Goal: Task Accomplishment & Management: Manage account settings

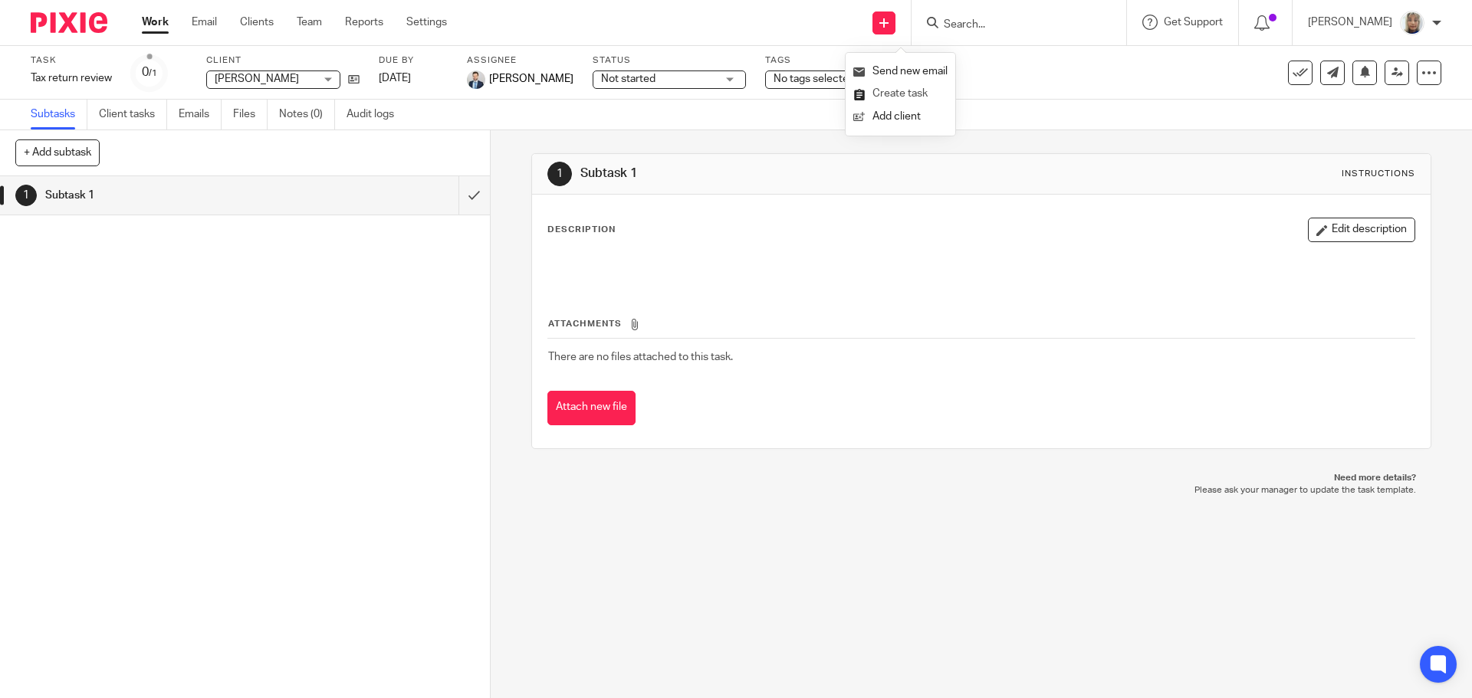
click at [900, 90] on link "Create task" at bounding box center [900, 94] width 94 height 22
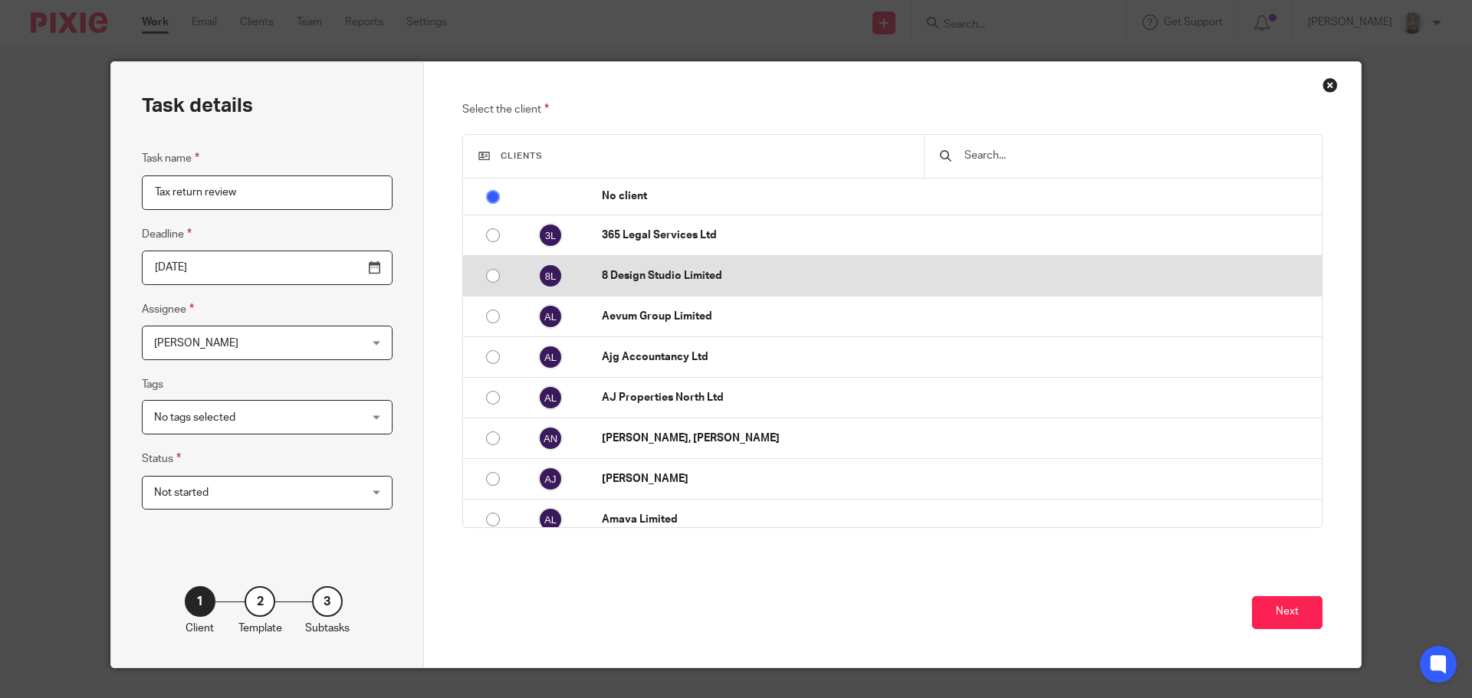
type input "Tax return review"
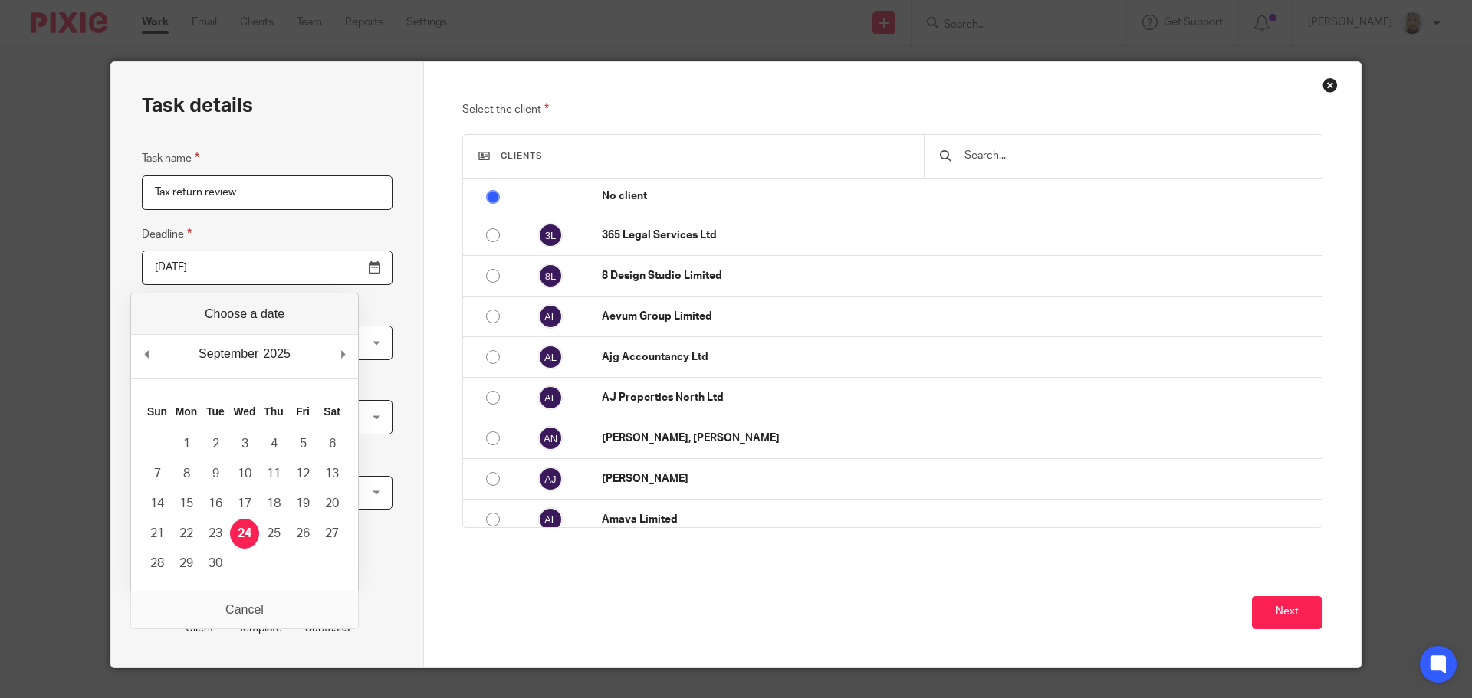
click at [966, 159] on input "text" at bounding box center [1134, 155] width 343 height 17
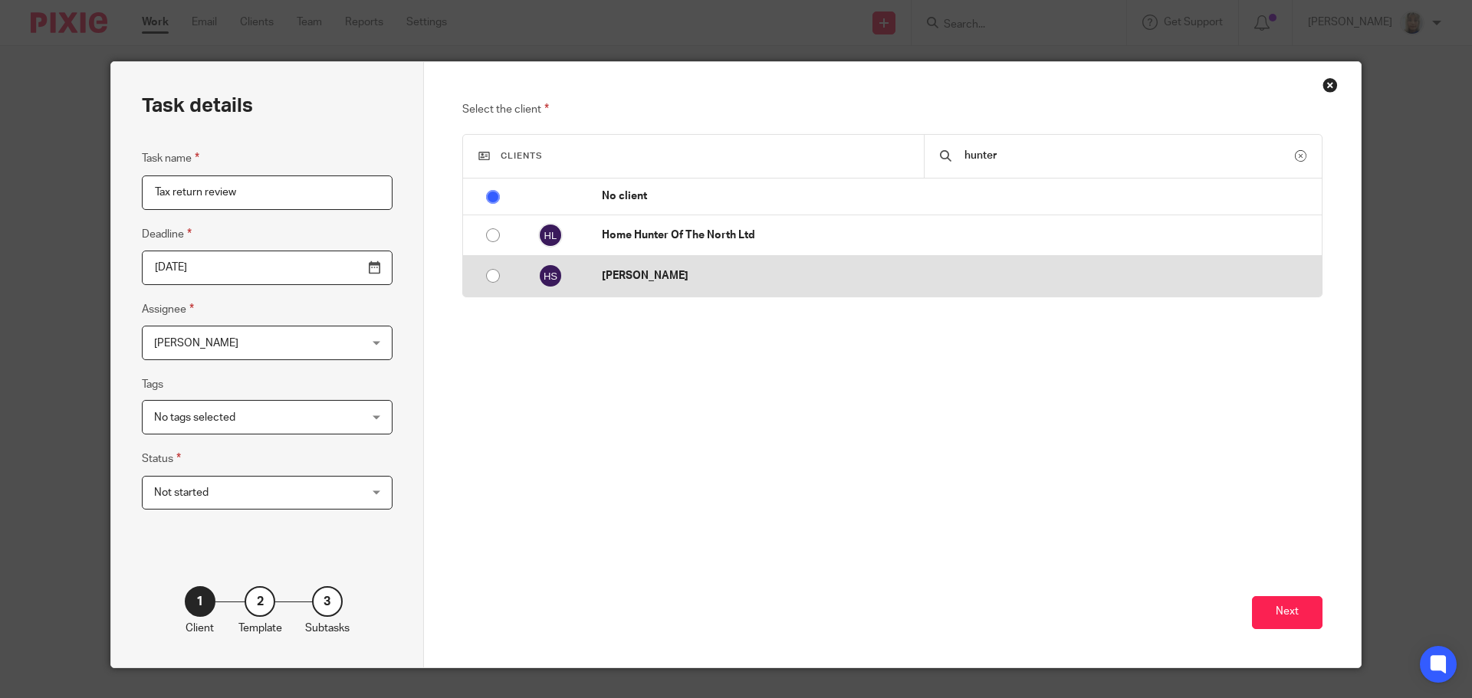
type input "hunter"
click at [915, 279] on p "[PERSON_NAME]" at bounding box center [958, 275] width 712 height 15
radio input "false"
radio input "true"
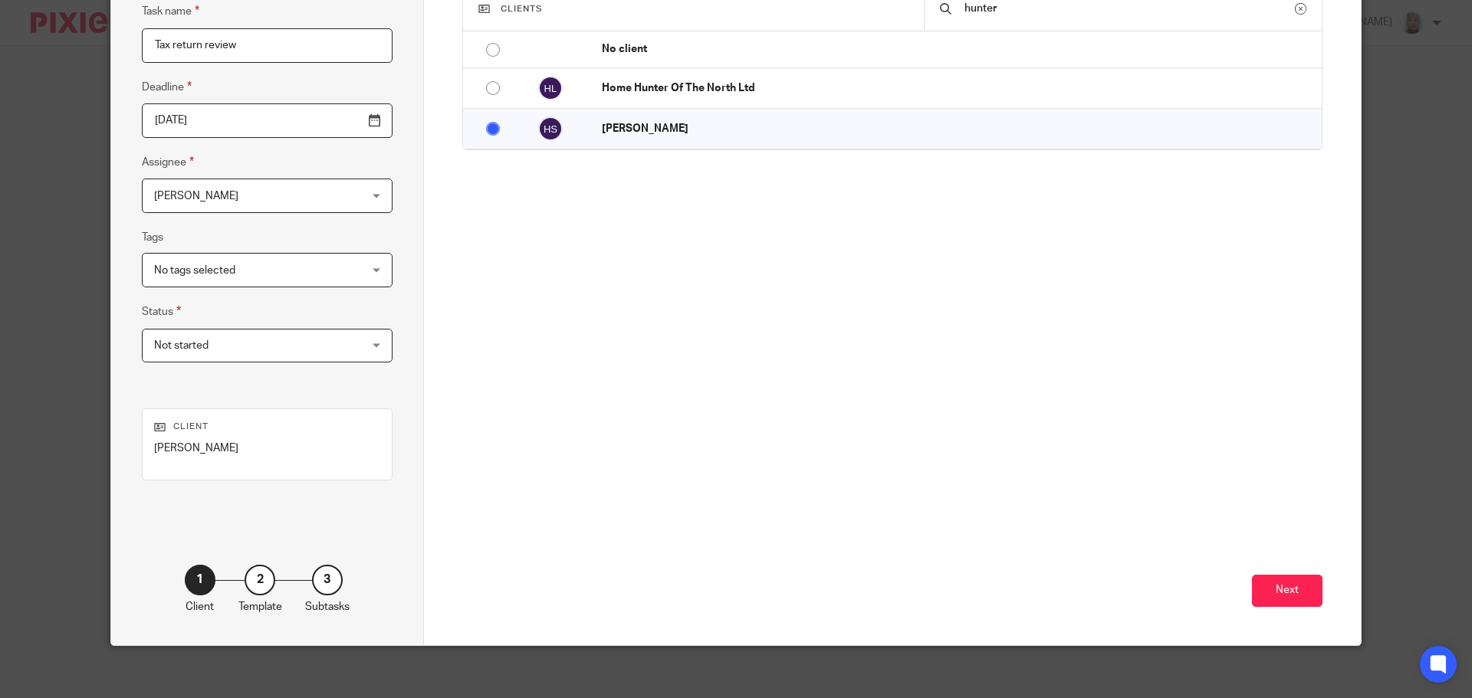
scroll to position [156, 0]
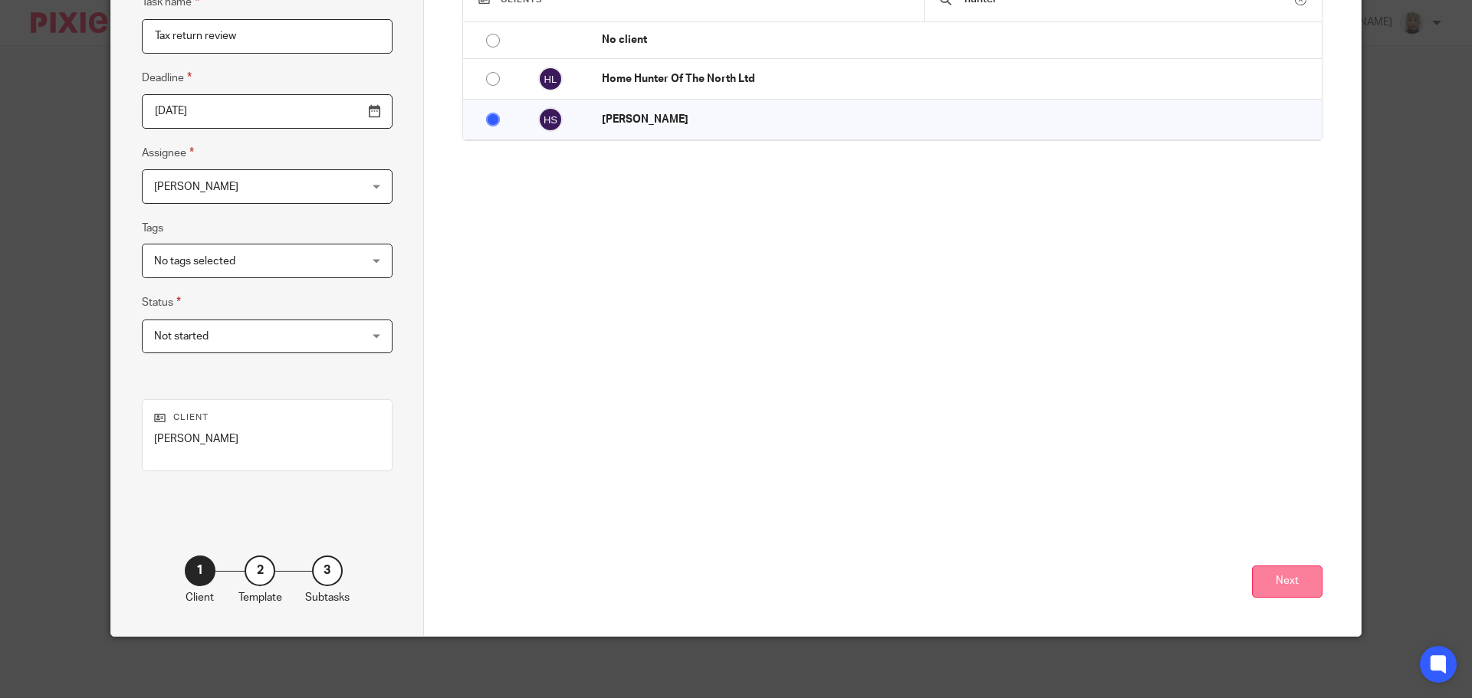
click at [1283, 590] on button "Next" at bounding box center [1287, 582] width 71 height 33
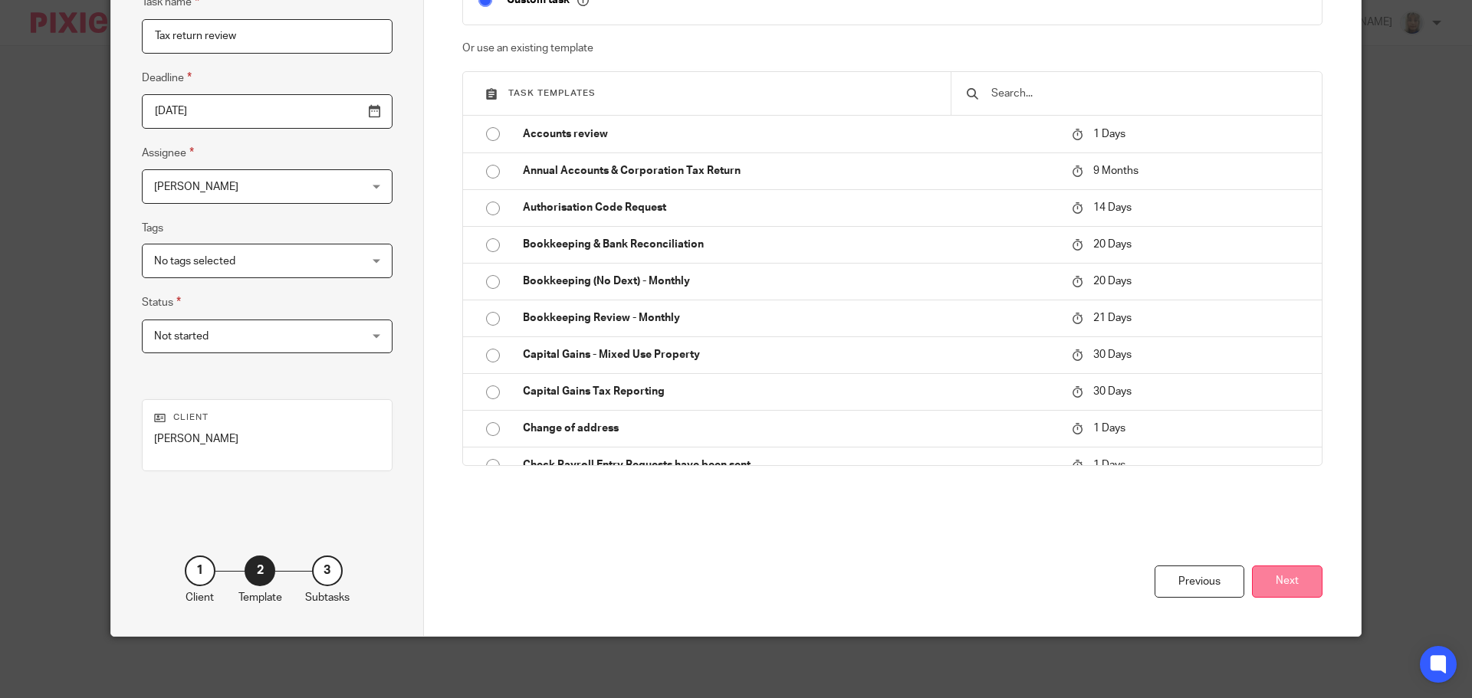
click at [1285, 595] on button "Next" at bounding box center [1287, 582] width 71 height 33
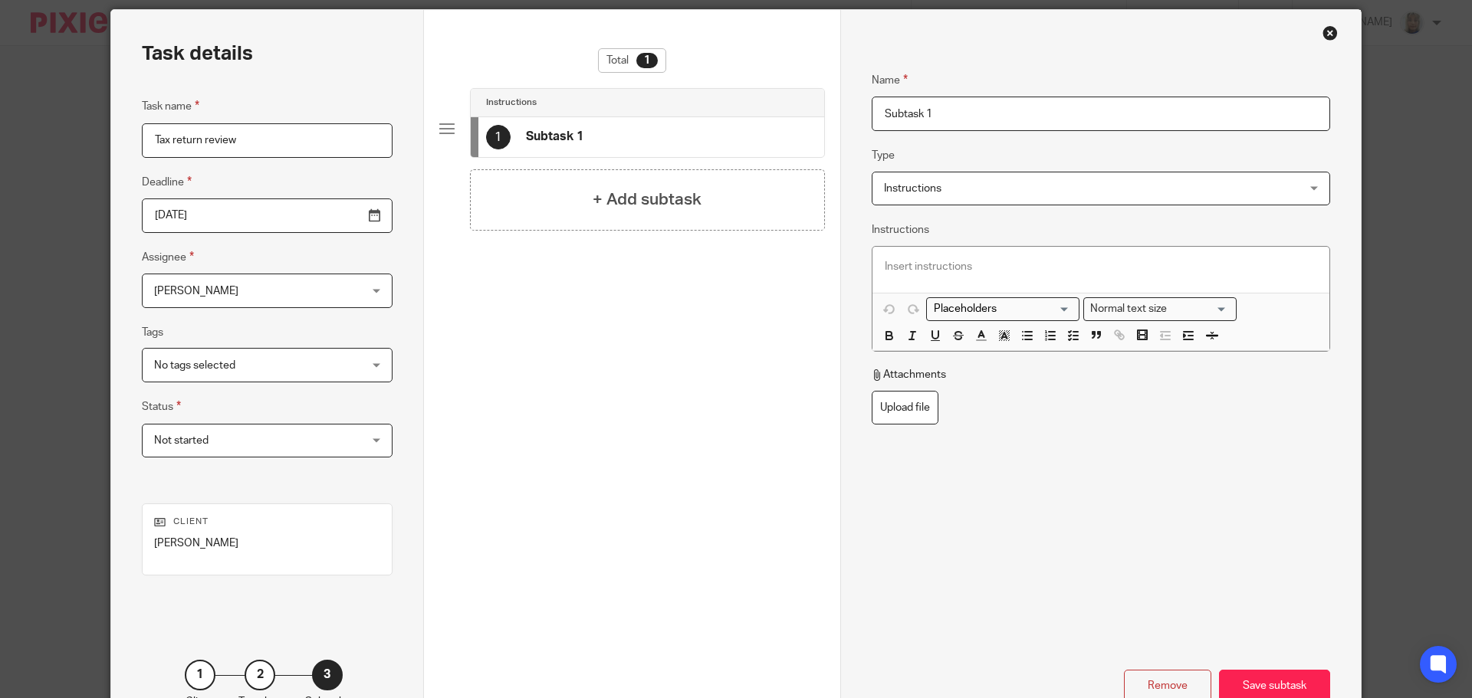
scroll to position [80, 0]
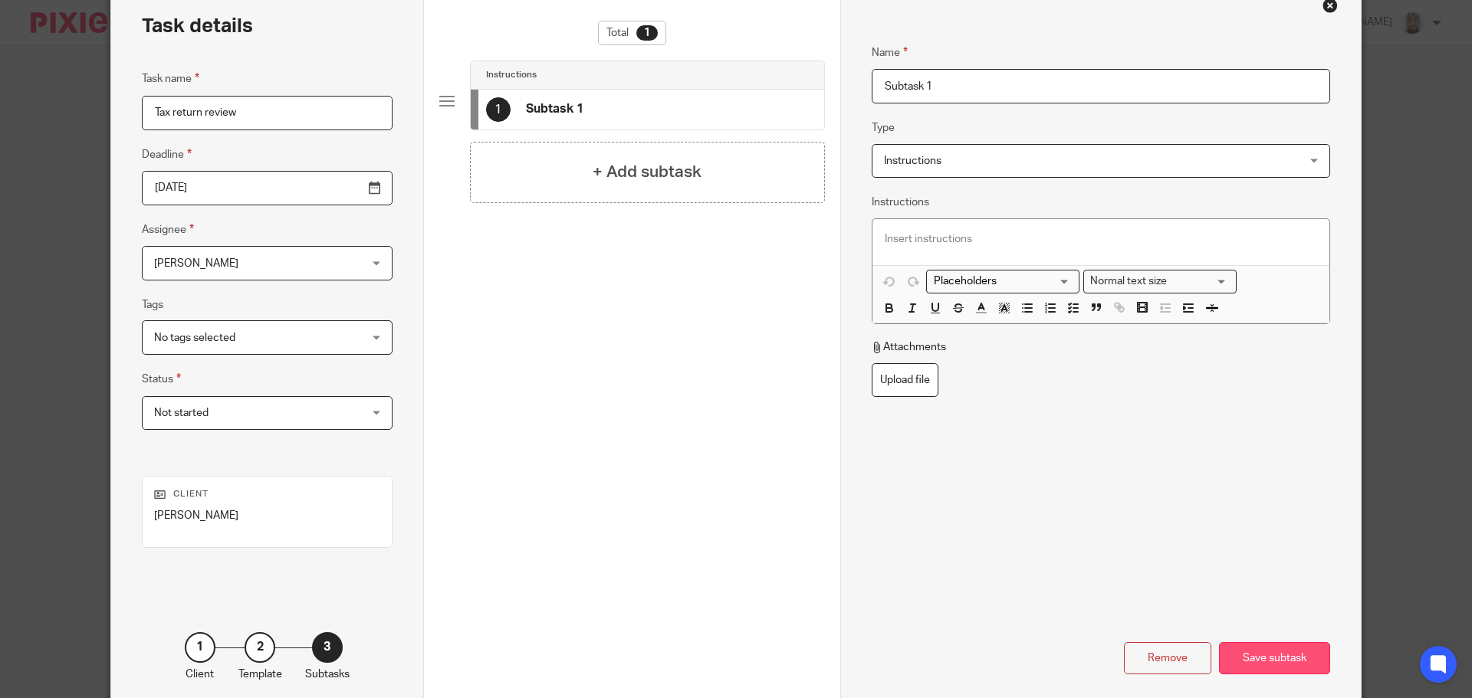
click at [1280, 647] on div "Save subtask" at bounding box center [1274, 658] width 111 height 33
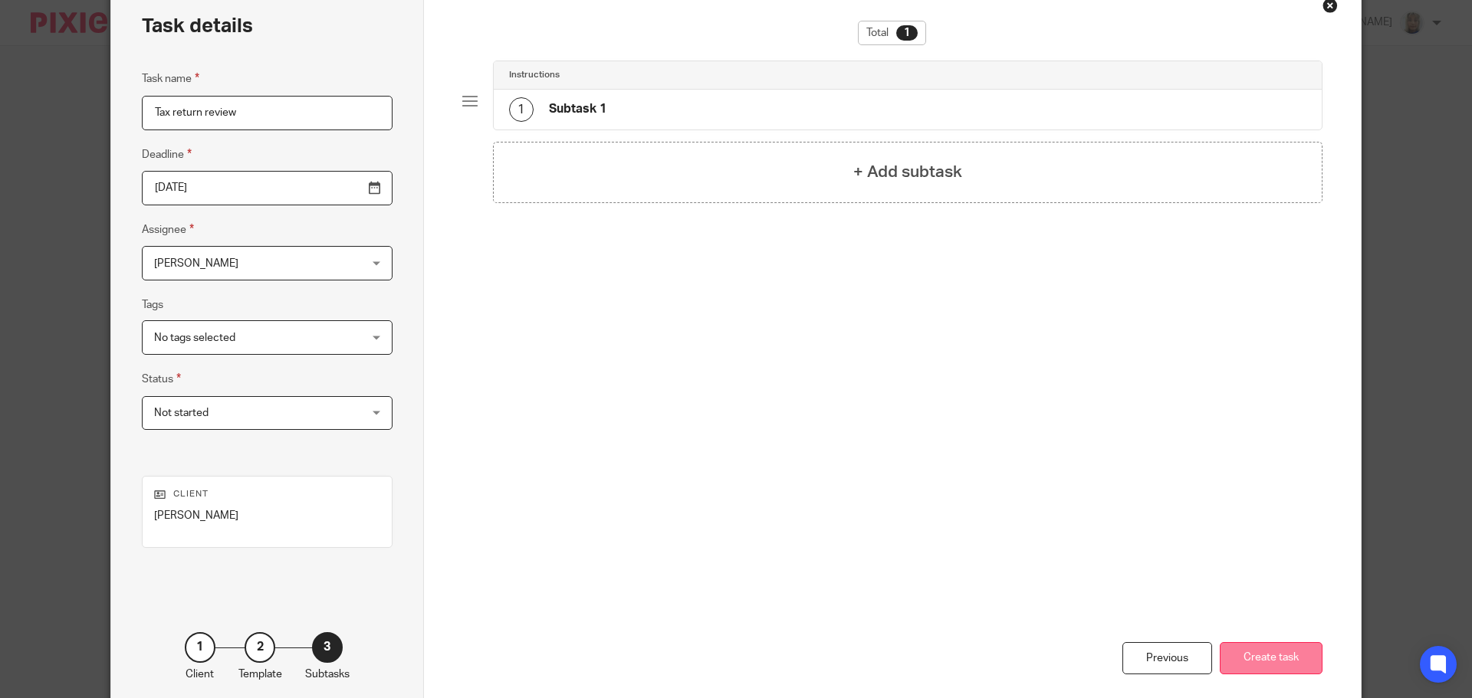
click at [1280, 653] on button "Create task" at bounding box center [1271, 658] width 103 height 33
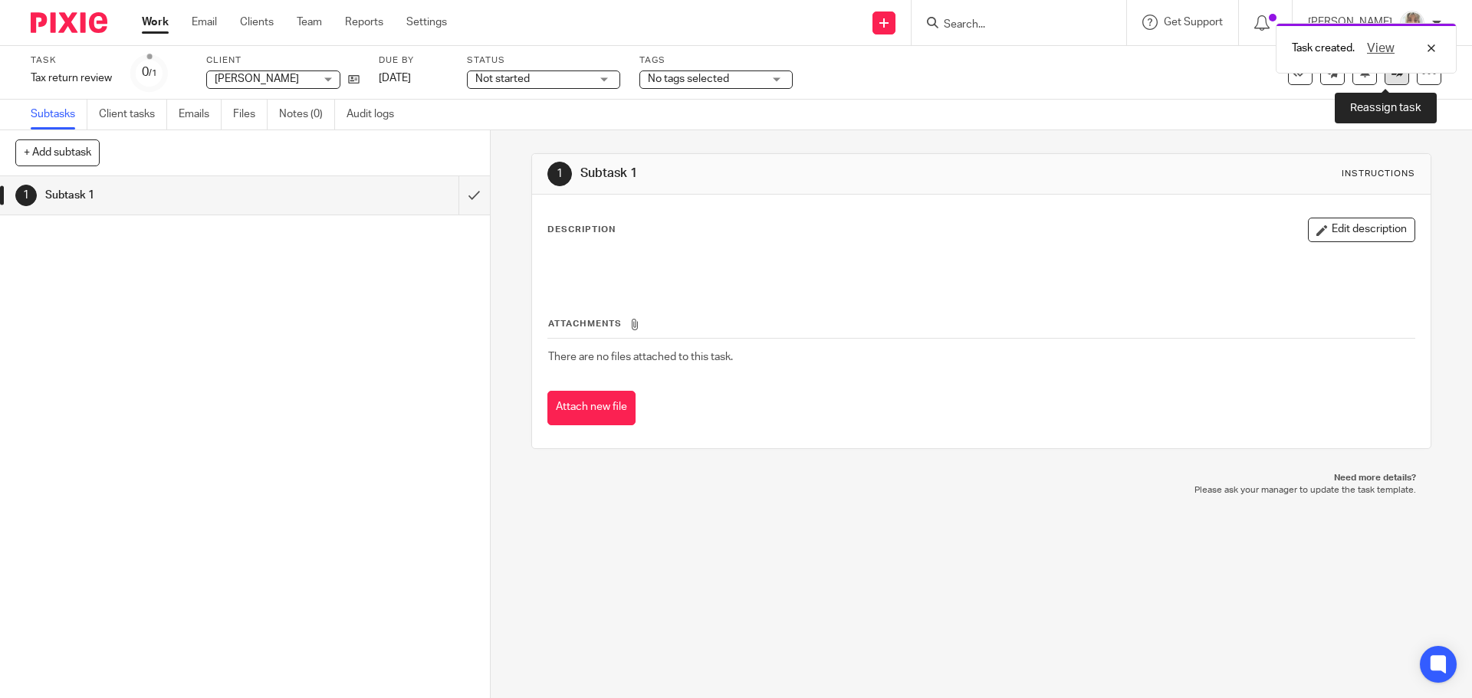
click at [1385, 81] on link at bounding box center [1397, 73] width 25 height 25
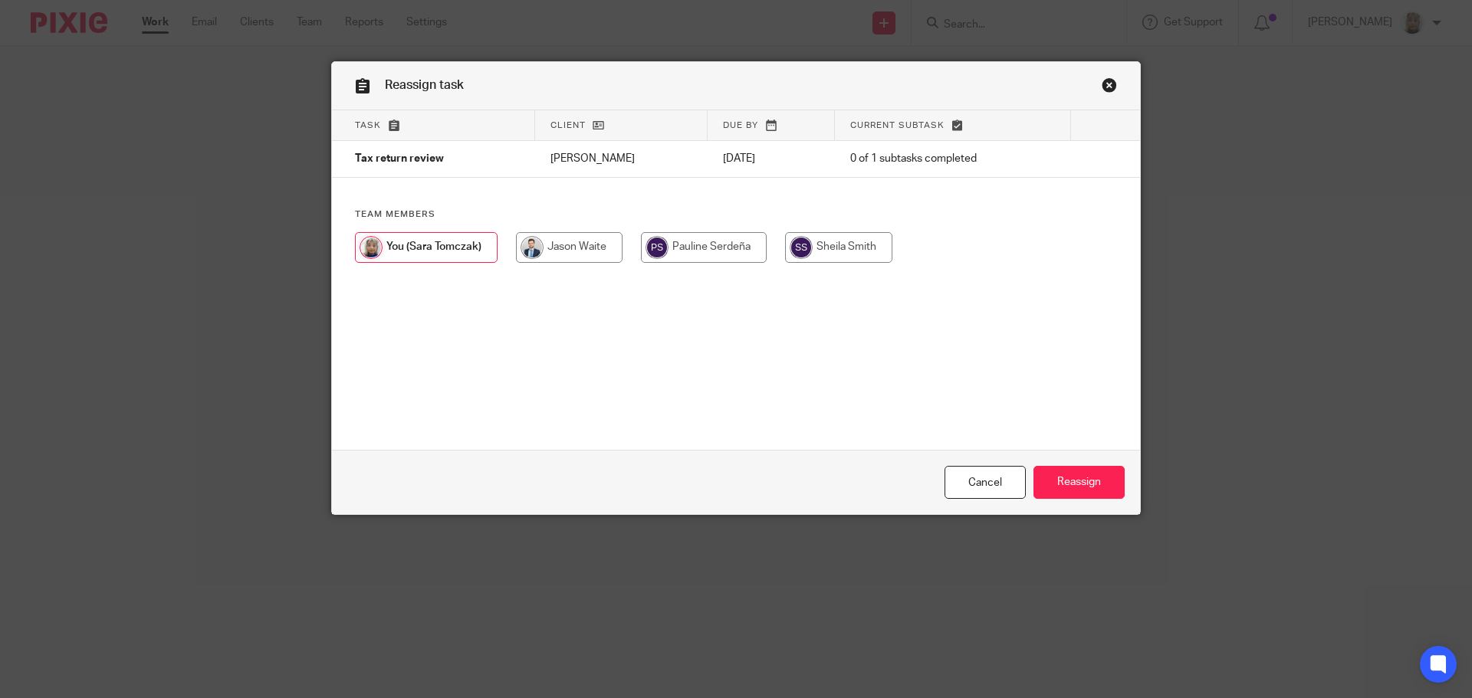
click at [578, 242] on input "radio" at bounding box center [569, 247] width 107 height 31
radio input "true"
click at [1060, 476] on input "Reassign" at bounding box center [1078, 482] width 91 height 33
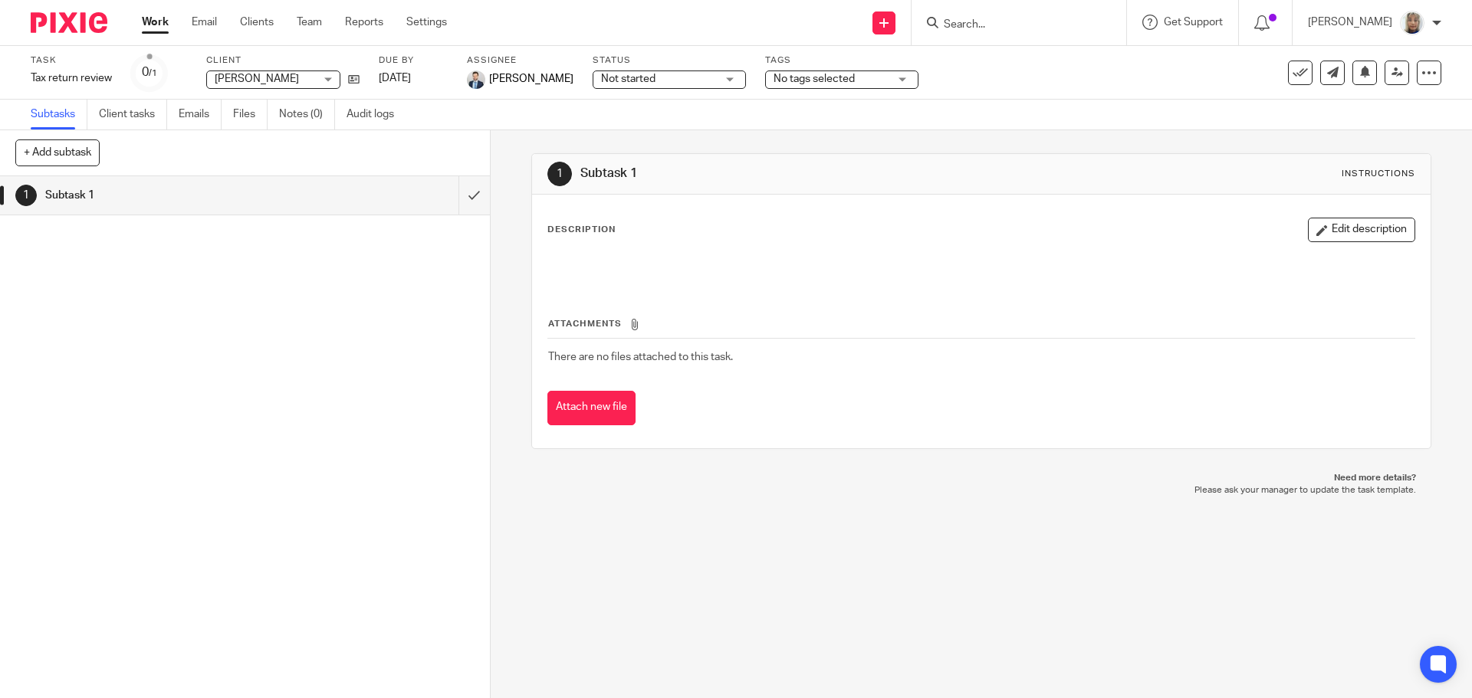
click at [1040, 10] on div at bounding box center [1019, 22] width 215 height 45
click at [1038, 20] on input "Search" at bounding box center [1011, 25] width 138 height 14
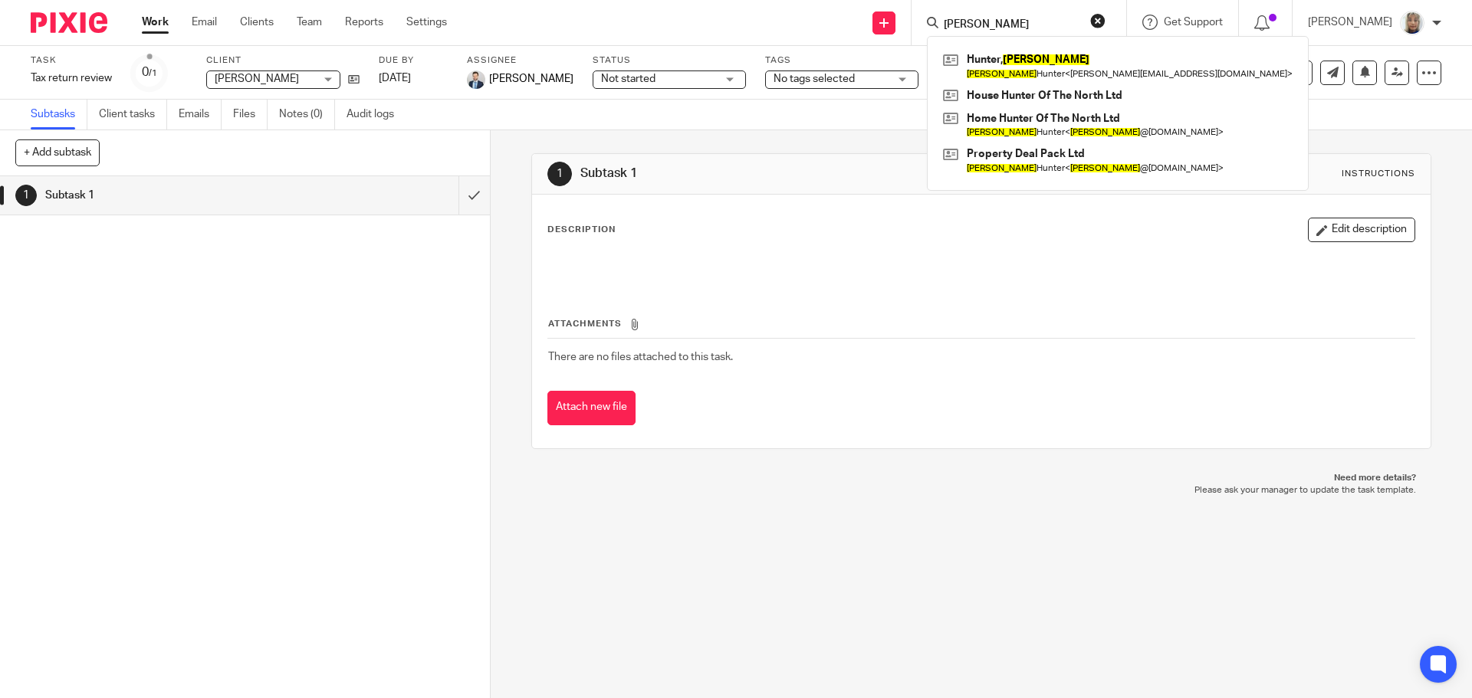
type input "[PERSON_NAME]"
click at [895, 31] on link at bounding box center [883, 22] width 23 height 23
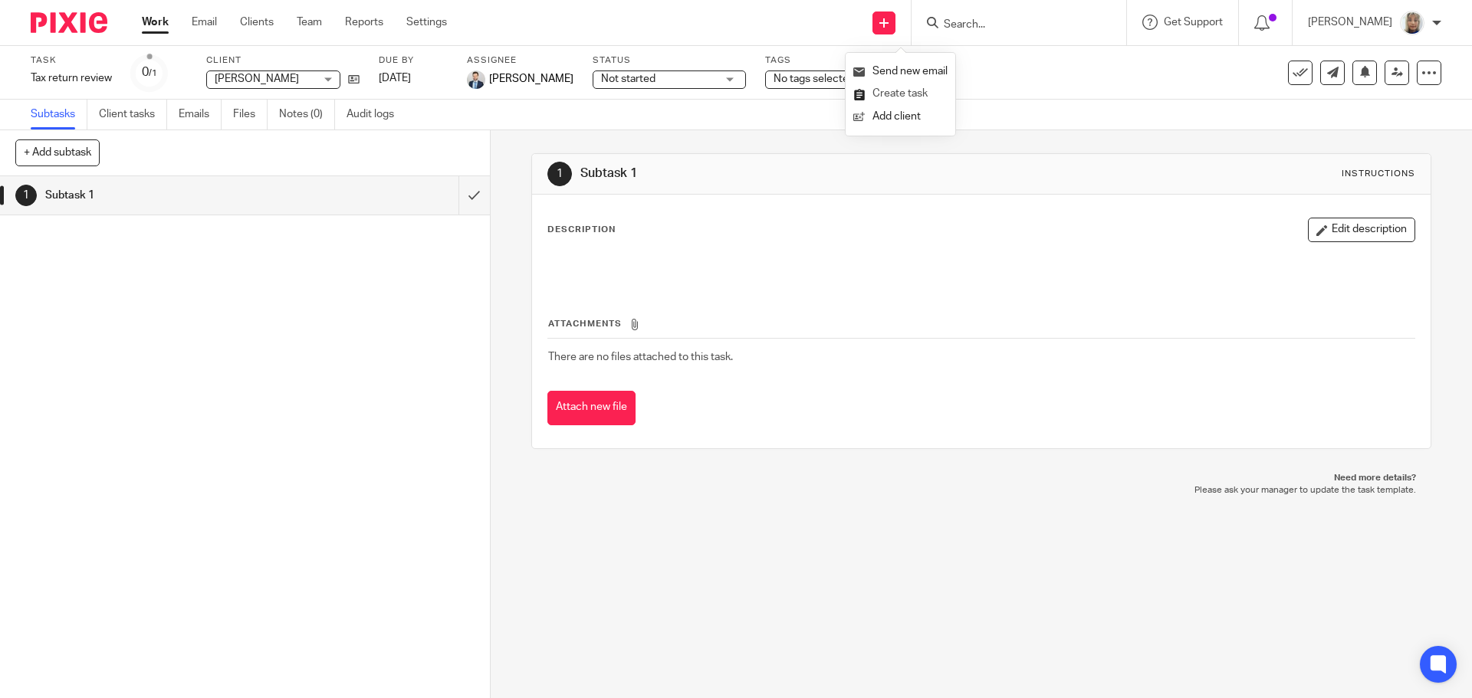
click at [905, 92] on link "Create task" at bounding box center [900, 94] width 94 height 22
